Goal: Complete application form

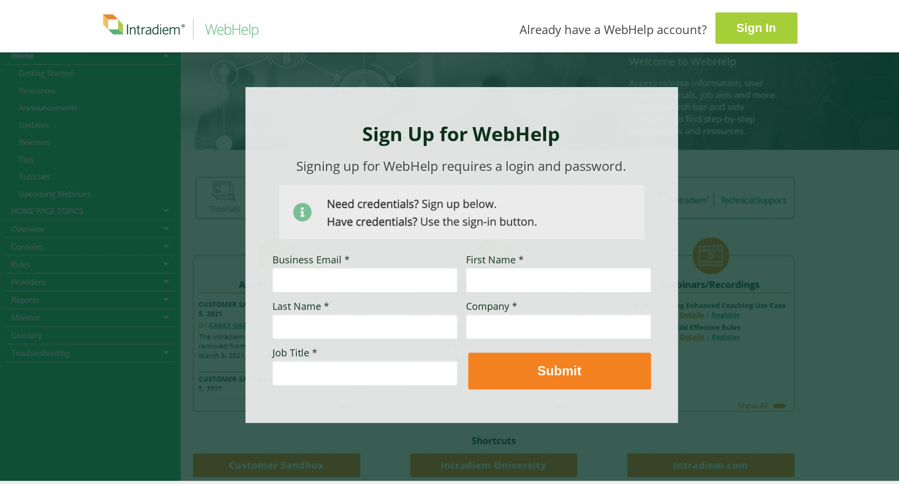
click at [761, 23] on strong "Sign In" at bounding box center [755, 28] width 39 height 14
click at [393, 272] on input "Business Email *" at bounding box center [364, 279] width 185 height 25
type input "amhb@pge.com"
click at [493, 280] on input "First Name *" at bounding box center [558, 279] width 185 height 25
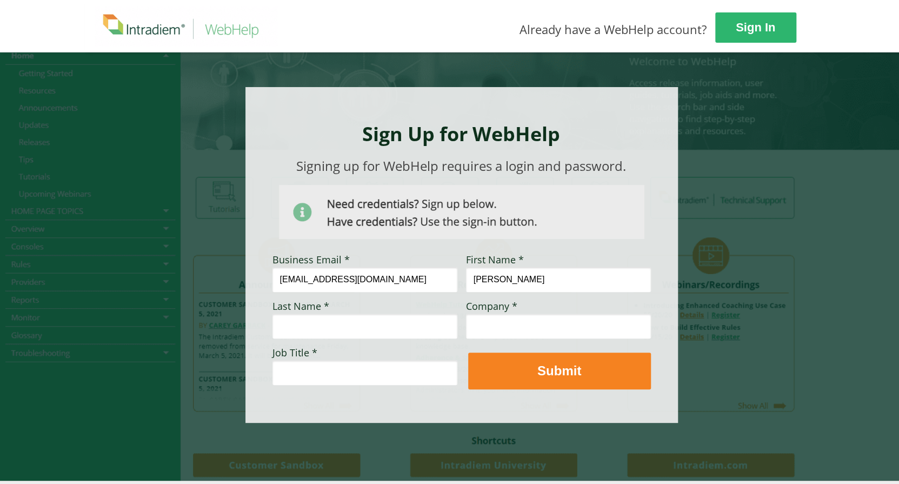
type input "Amy"
type input "Gabriel"
type input "PG&E"
click at [420, 373] on input "Job Title *" at bounding box center [364, 372] width 185 height 25
type input "C"
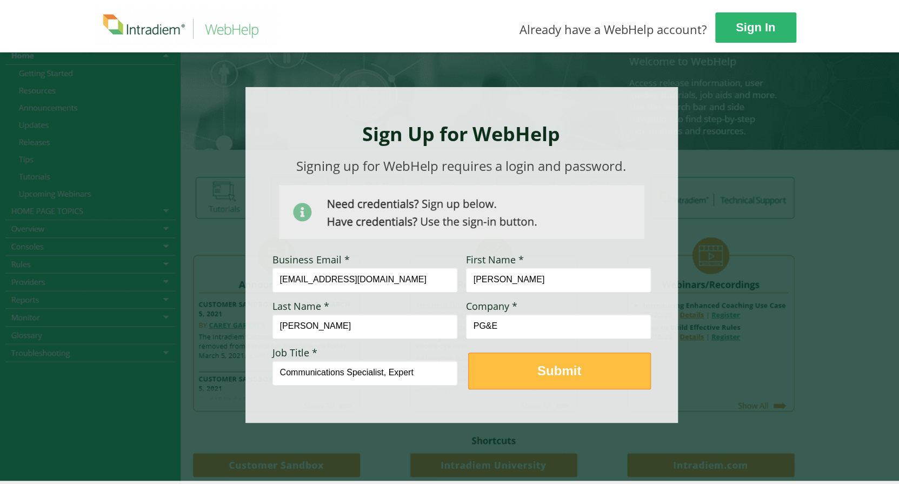
type input "Communications Specialist, Expert"
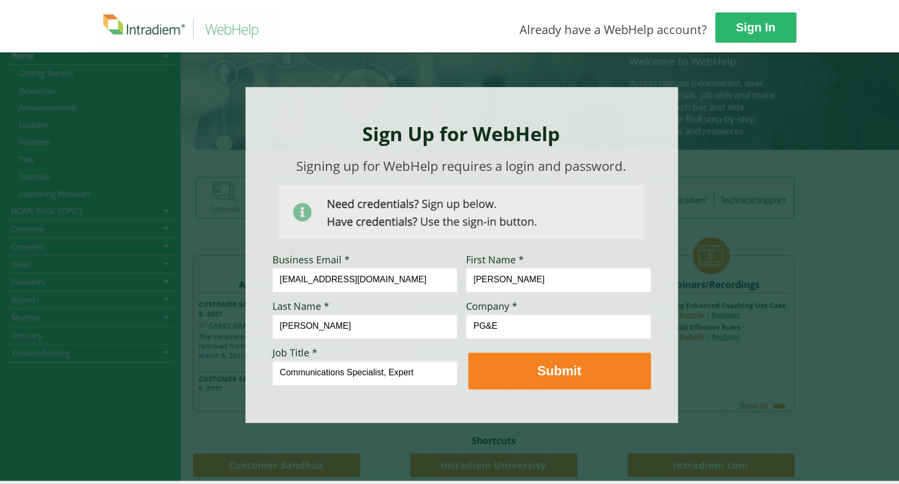
click at [603, 369] on span "Submit" at bounding box center [559, 371] width 183 height 16
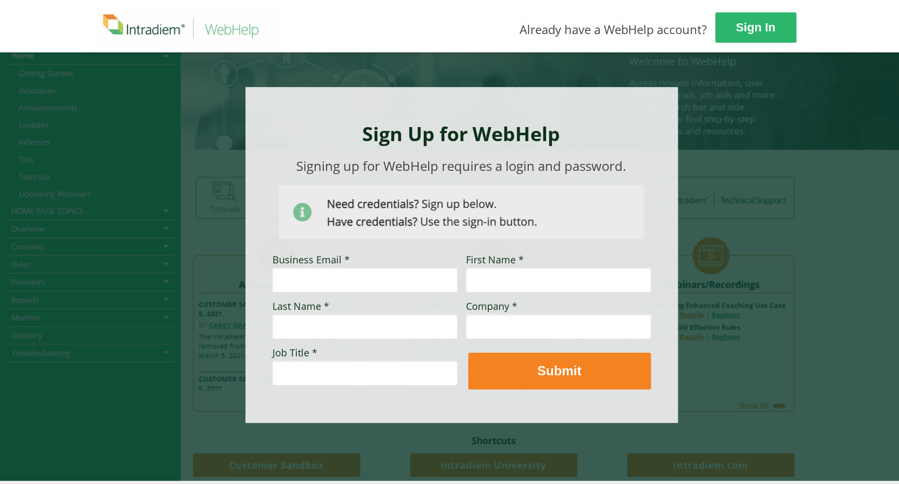
click at [792, 181] on div at bounding box center [449, 266] width 729 height 429
